Goal: Transaction & Acquisition: Purchase product/service

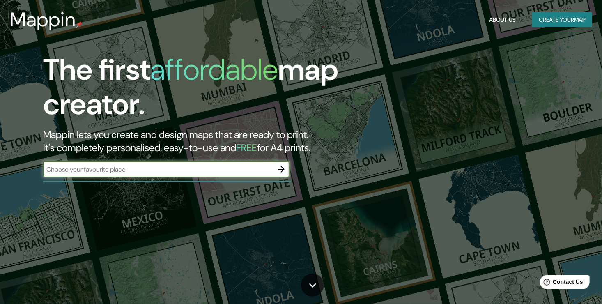
click at [245, 171] on input "text" at bounding box center [158, 169] width 230 height 9
click at [211, 166] on input "text" at bounding box center [158, 169] width 230 height 9
type input "CADIZ"
click at [284, 169] on icon "button" at bounding box center [281, 169] width 7 height 7
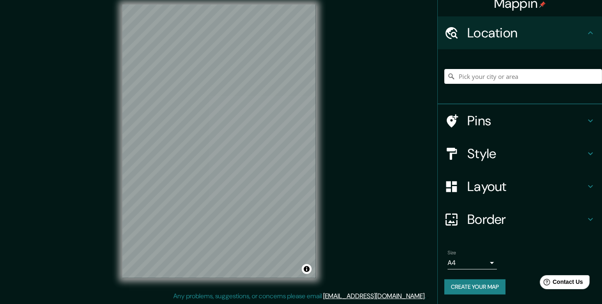
scroll to position [9, 0]
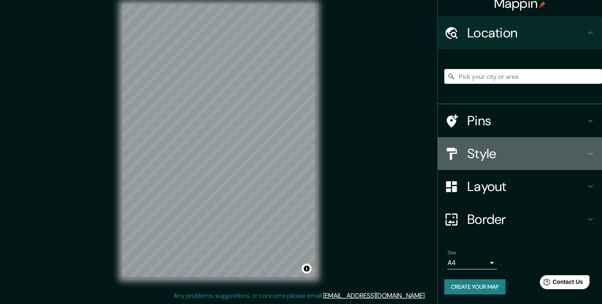
click at [488, 155] on h4 "Style" at bounding box center [527, 153] width 118 height 16
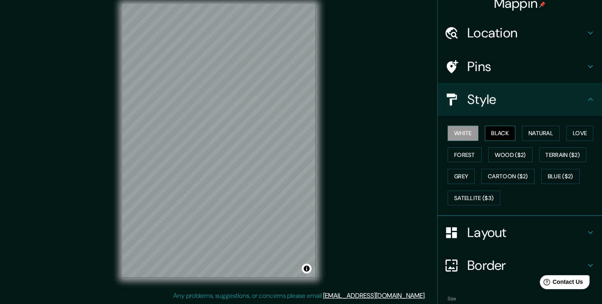
click at [496, 132] on button "Black" at bounding box center [500, 133] width 31 height 15
click at [529, 133] on button "Natural" at bounding box center [541, 133] width 38 height 15
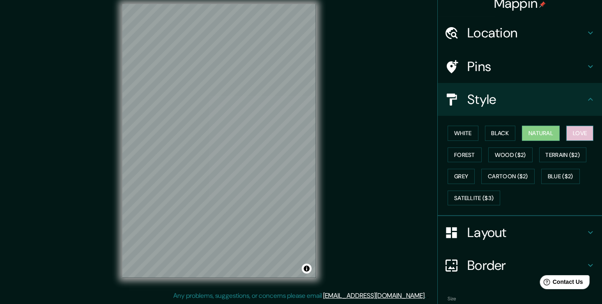
click at [568, 135] on button "Love" at bounding box center [580, 133] width 27 height 15
click at [457, 151] on button "Forest" at bounding box center [465, 155] width 34 height 15
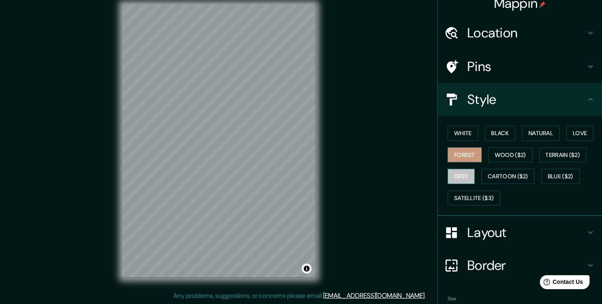
click at [455, 172] on button "Grey" at bounding box center [461, 176] width 27 height 15
click at [461, 130] on button "White" at bounding box center [463, 133] width 31 height 15
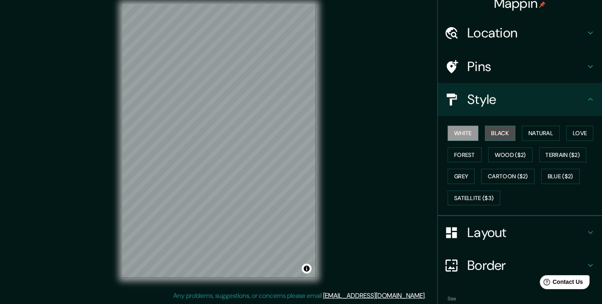
click at [496, 135] on button "Black" at bounding box center [500, 133] width 31 height 15
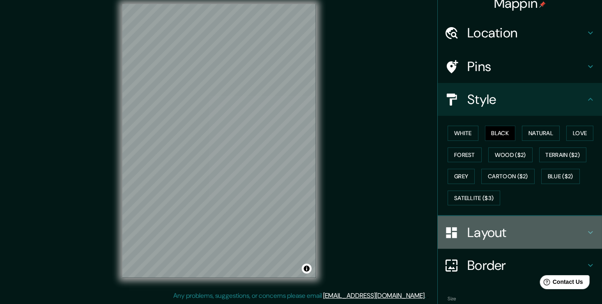
click at [487, 236] on h4 "Layout" at bounding box center [527, 232] width 118 height 16
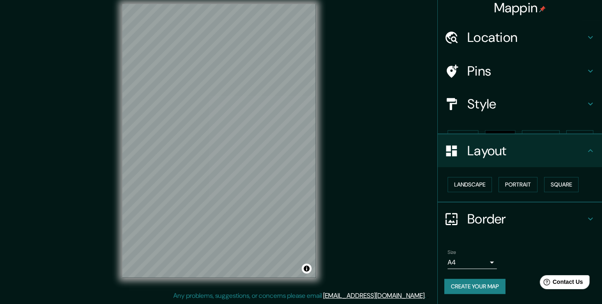
scroll to position [0, 0]
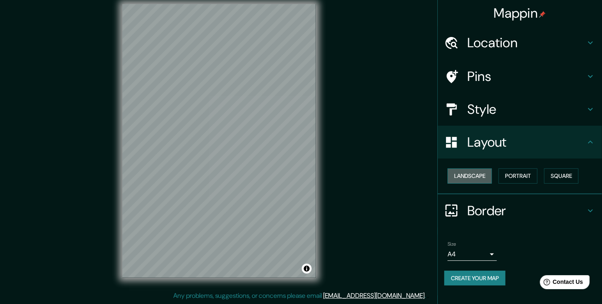
click at [482, 175] on button "Landscape" at bounding box center [470, 175] width 44 height 15
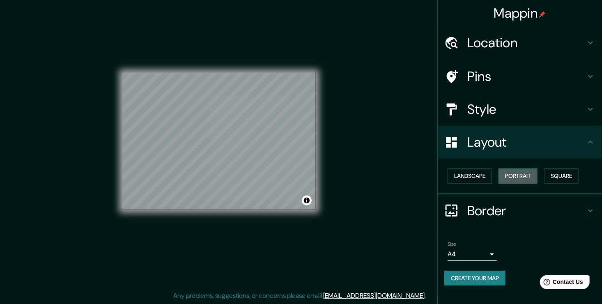
click at [517, 177] on button "Portrait" at bounding box center [518, 175] width 39 height 15
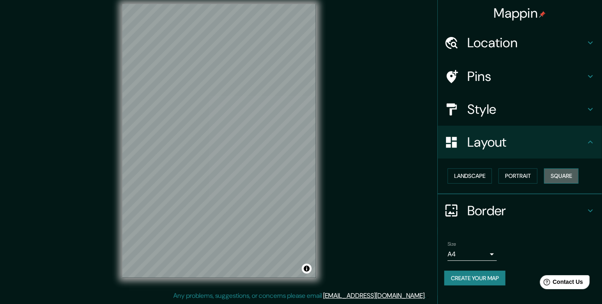
click at [561, 172] on button "Square" at bounding box center [562, 175] width 35 height 15
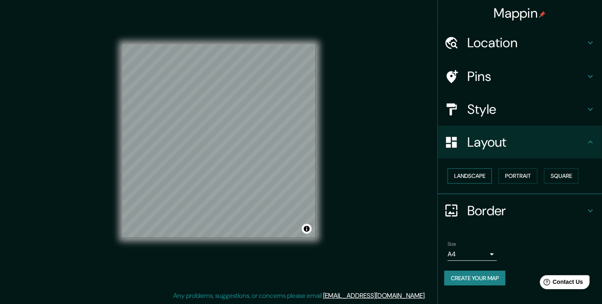
click at [475, 173] on button "Landscape" at bounding box center [470, 175] width 44 height 15
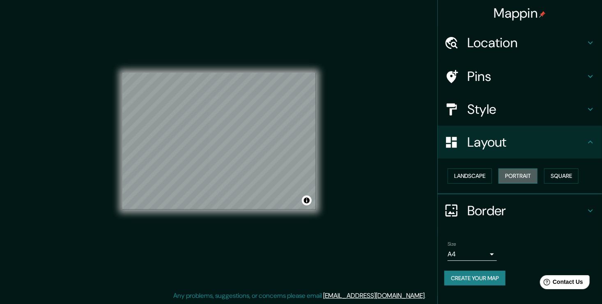
click at [519, 173] on button "Portrait" at bounding box center [518, 175] width 39 height 15
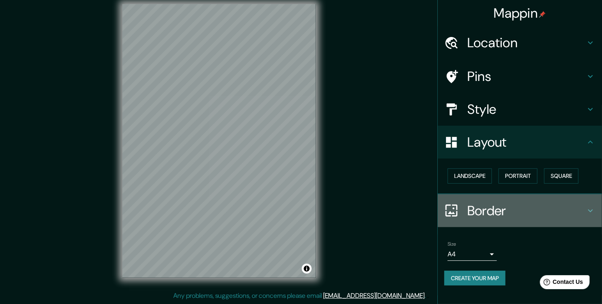
click at [489, 207] on h4 "Border" at bounding box center [527, 211] width 118 height 16
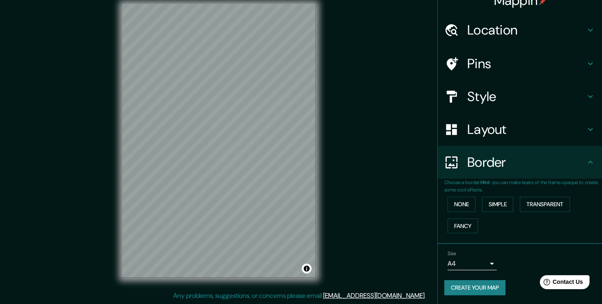
scroll to position [13, 0]
click at [455, 204] on button "None" at bounding box center [462, 203] width 28 height 15
click at [485, 204] on button "Simple" at bounding box center [497, 203] width 31 height 15
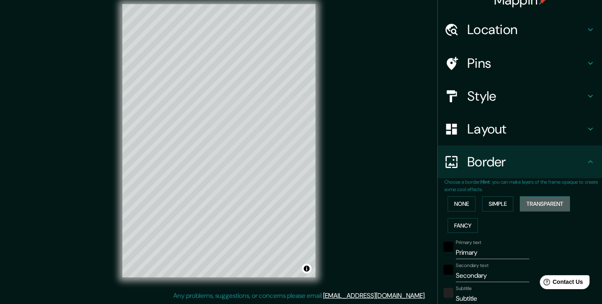
click at [526, 202] on button "Transparent" at bounding box center [545, 203] width 50 height 15
click at [488, 202] on button "Simple" at bounding box center [497, 203] width 31 height 15
click at [462, 224] on button "Fancy" at bounding box center [463, 225] width 30 height 15
click at [457, 210] on button "None" at bounding box center [462, 203] width 28 height 15
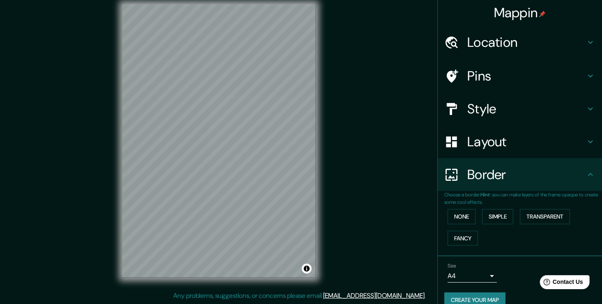
scroll to position [0, 0]
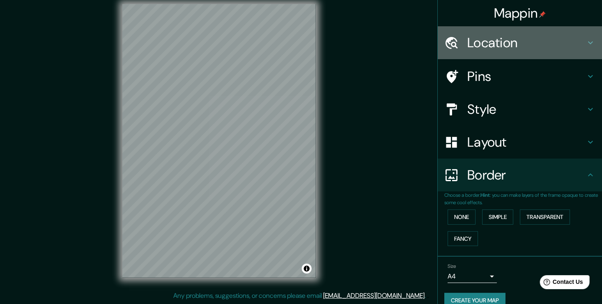
click at [502, 41] on h4 "Location" at bounding box center [527, 43] width 118 height 16
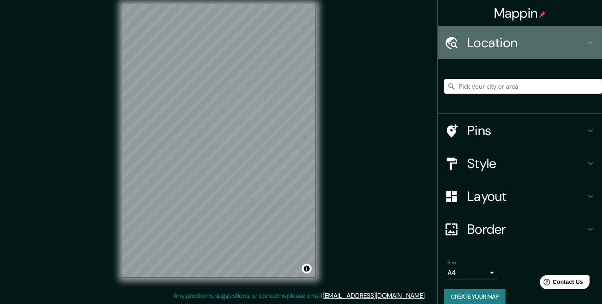
click at [505, 44] on h4 "Location" at bounding box center [527, 43] width 118 height 16
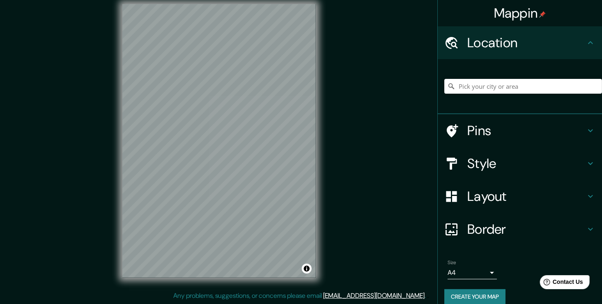
click at [465, 298] on button "Create your map" at bounding box center [475, 296] width 61 height 15
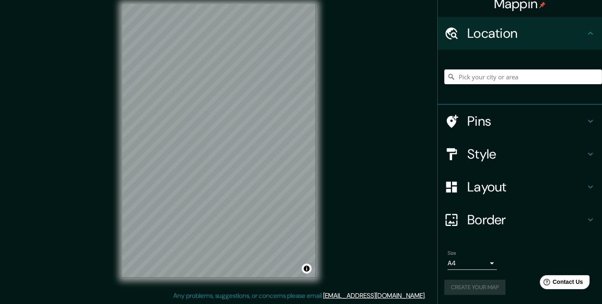
scroll to position [10, 0]
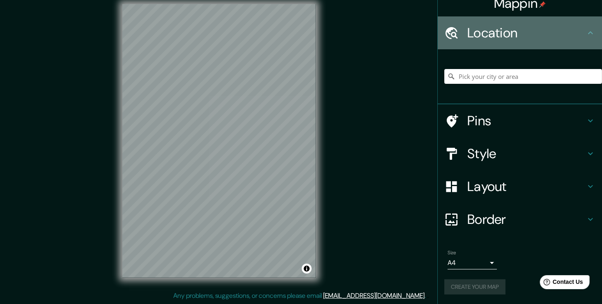
click at [586, 30] on icon at bounding box center [591, 33] width 10 height 10
click at [588, 35] on icon at bounding box center [591, 33] width 10 height 10
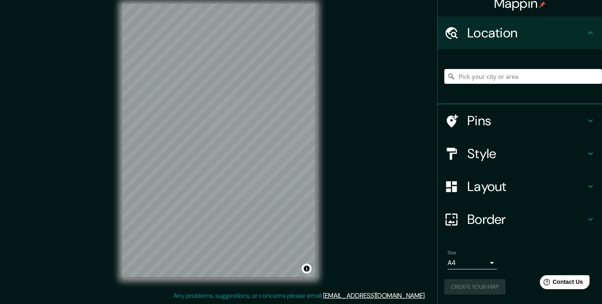
click at [583, 130] on div "Pins" at bounding box center [520, 120] width 164 height 33
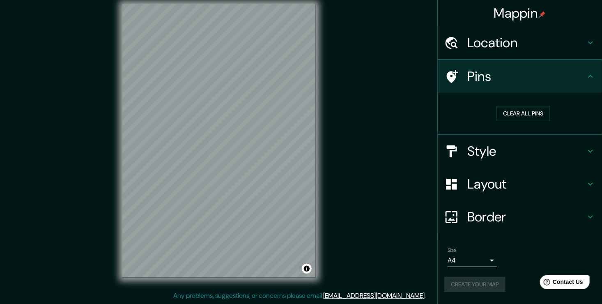
scroll to position [0, 0]
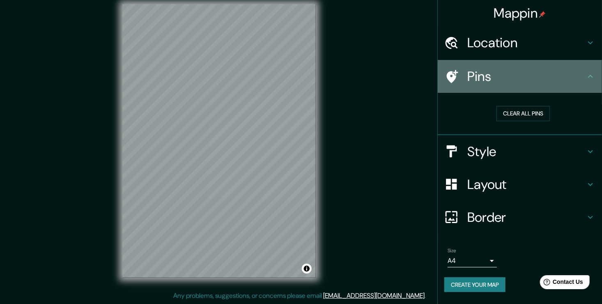
click at [590, 77] on icon at bounding box center [591, 77] width 10 height 10
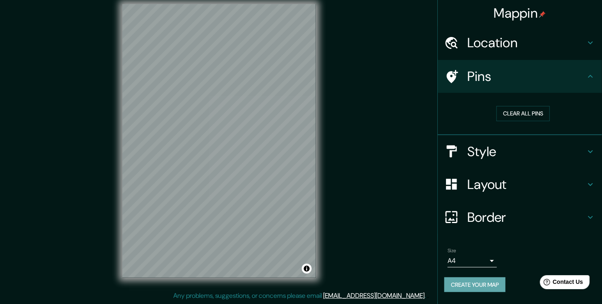
click at [493, 283] on button "Create your map" at bounding box center [475, 284] width 61 height 15
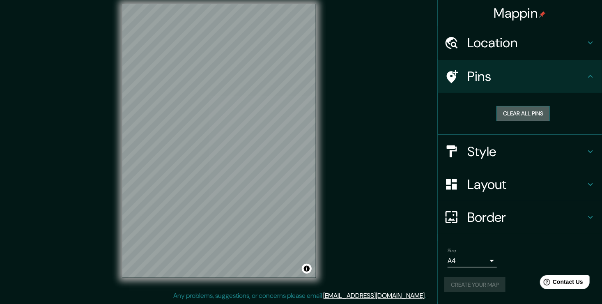
click at [519, 112] on button "Clear all pins" at bounding box center [523, 113] width 53 height 15
click at [517, 110] on button "Clear all pins" at bounding box center [523, 113] width 53 height 15
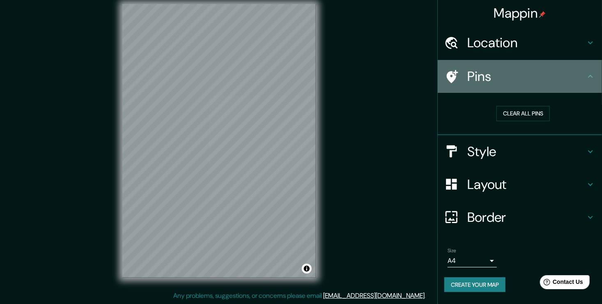
click at [549, 67] on div "Pins" at bounding box center [520, 76] width 164 height 33
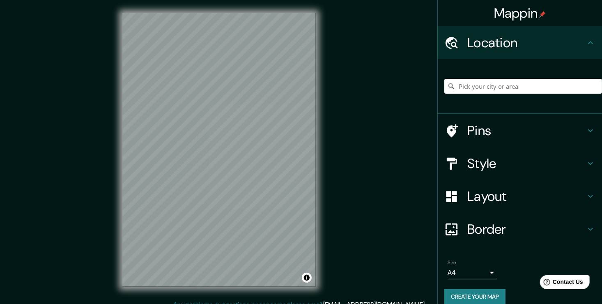
click at [483, 297] on button "Create your map" at bounding box center [475, 296] width 61 height 15
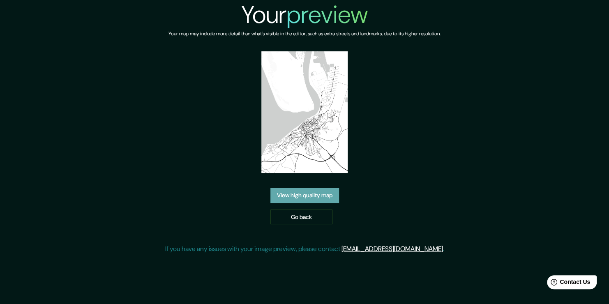
click at [317, 198] on link "View high quality map" at bounding box center [304, 195] width 69 height 15
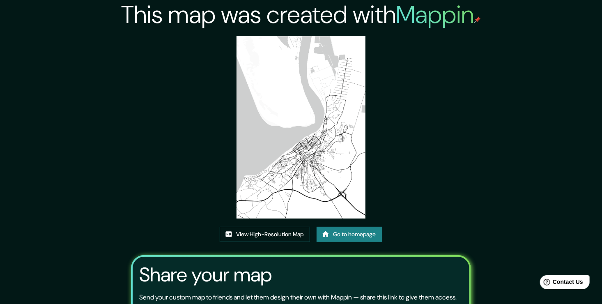
drag, startPoint x: 313, startPoint y: 133, endPoint x: 309, endPoint y: 136, distance: 4.9
click at [309, 136] on img at bounding box center [301, 127] width 129 height 182
click at [305, 145] on img at bounding box center [301, 127] width 129 height 182
